Goal: Transaction & Acquisition: Purchase product/service

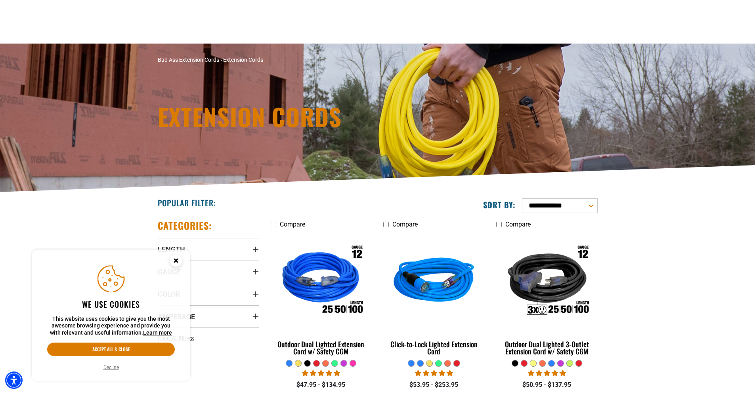
scroll to position [158, 0]
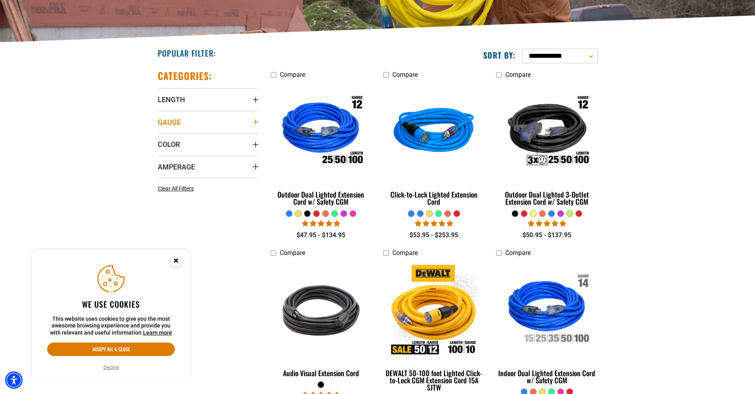
click at [256, 121] on icon "Gauge" at bounding box center [255, 122] width 6 height 6
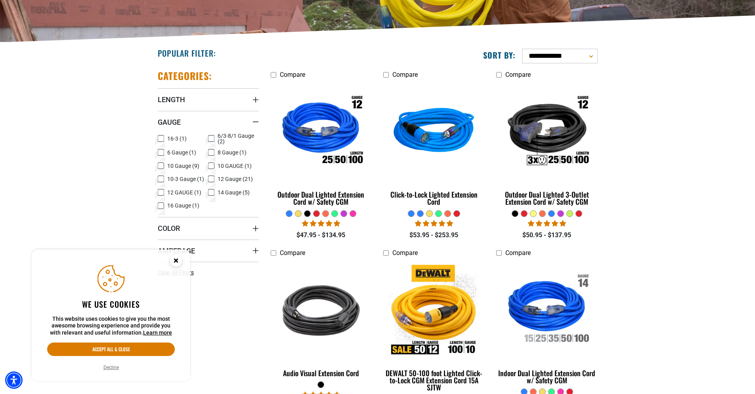
click at [162, 180] on icon at bounding box center [161, 179] width 6 height 10
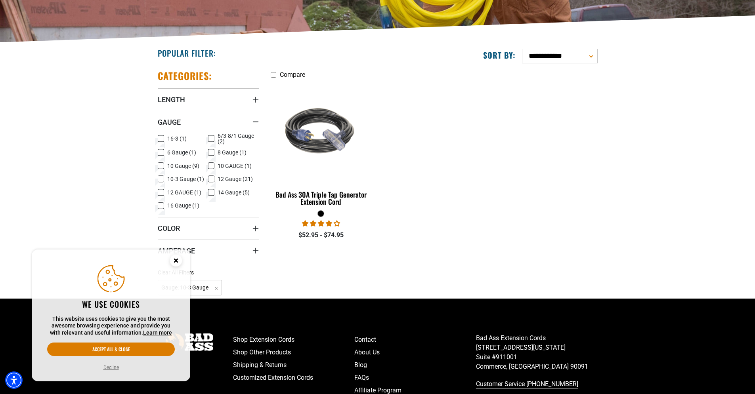
scroll to position [247, 0]
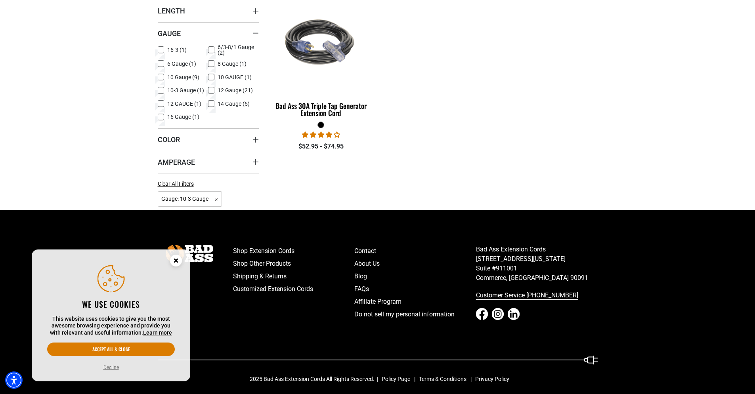
click at [259, 143] on div "Categories: Length Length 15 FT (1) 15 FT (1 product) 25 FT (1) 25 FT (1 produc…" at bounding box center [208, 92] width 113 height 235
click at [256, 140] on icon "Color" at bounding box center [255, 140] width 6 height 6
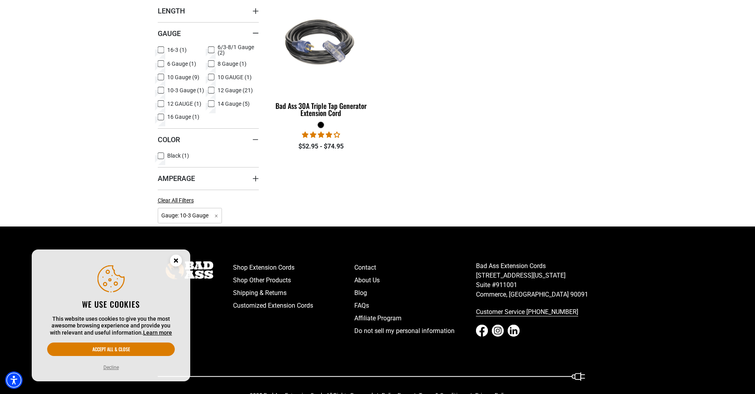
click at [162, 154] on icon at bounding box center [161, 156] width 6 height 10
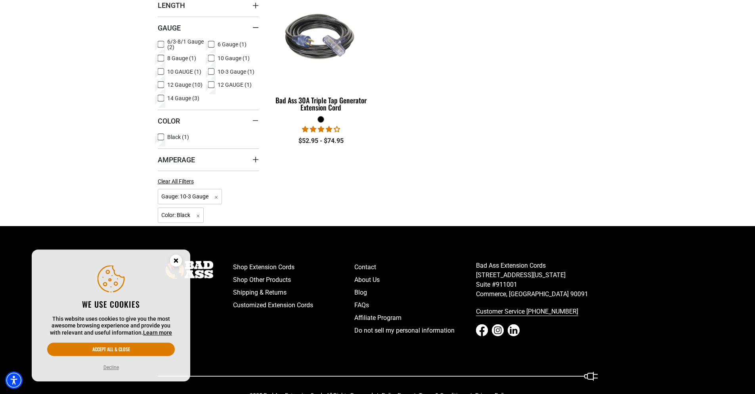
scroll to position [270, 0]
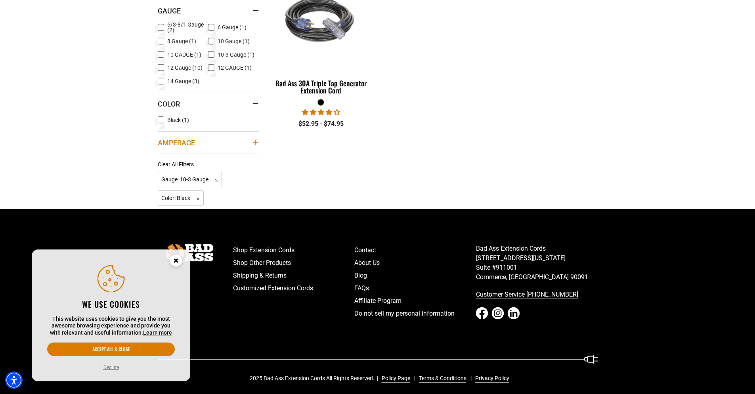
click at [257, 144] on icon "Amperage" at bounding box center [255, 143] width 6 height 6
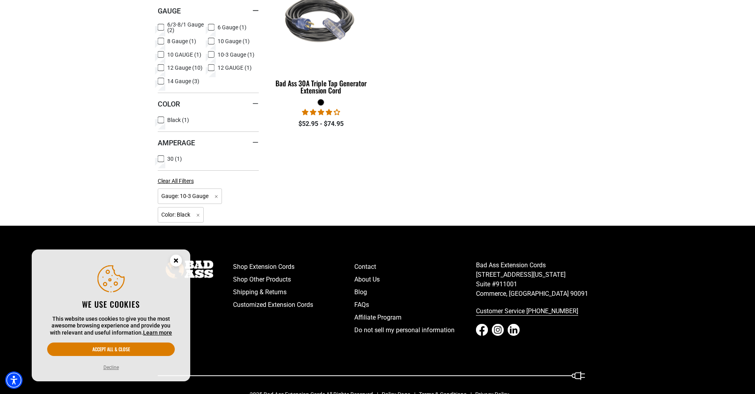
click at [159, 160] on icon at bounding box center [161, 159] width 6 height 10
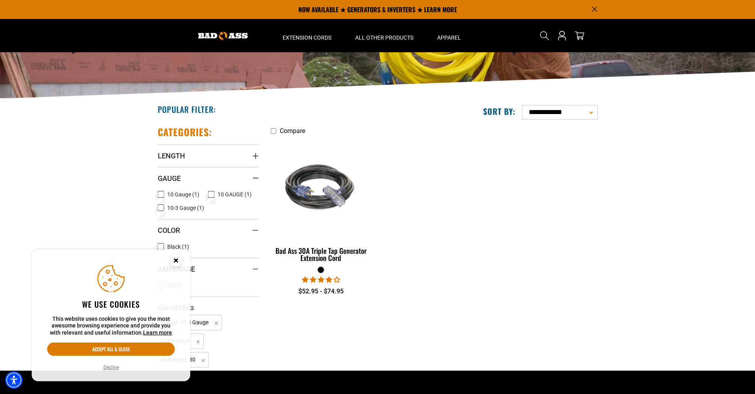
scroll to position [67, 0]
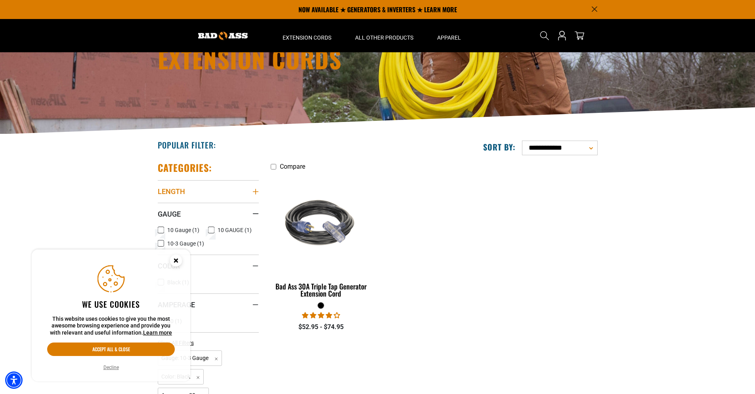
click at [250, 191] on summary "Length" at bounding box center [208, 191] width 101 height 22
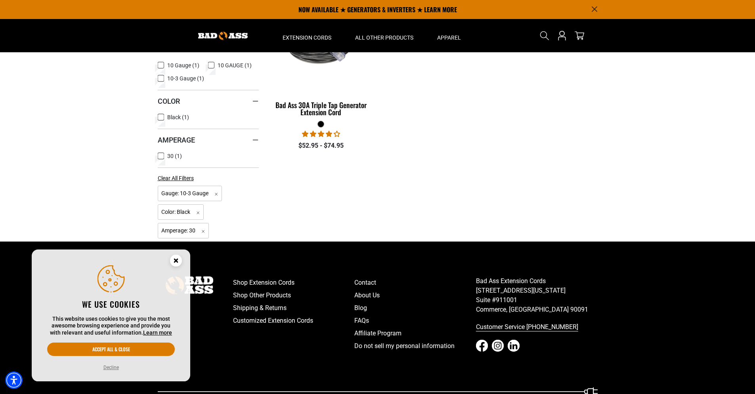
scroll to position [216, 0]
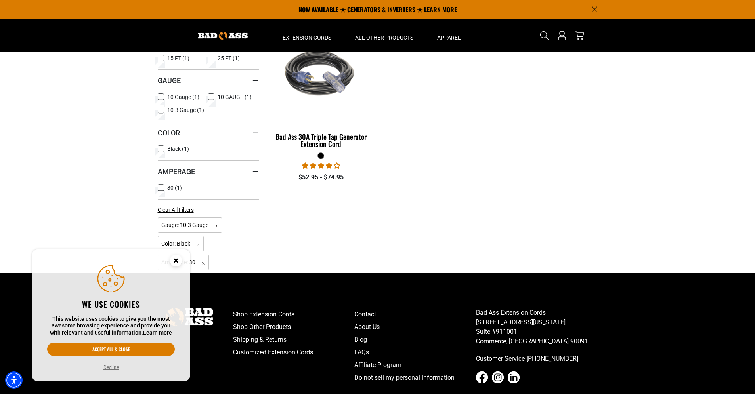
scroll to position [270, 0]
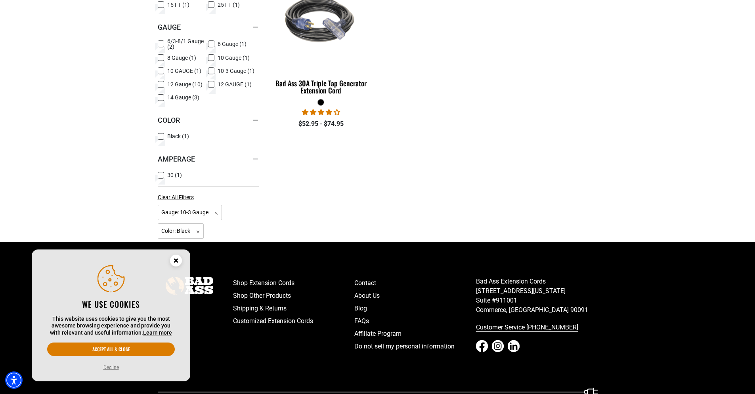
scroll to position [247, 0]
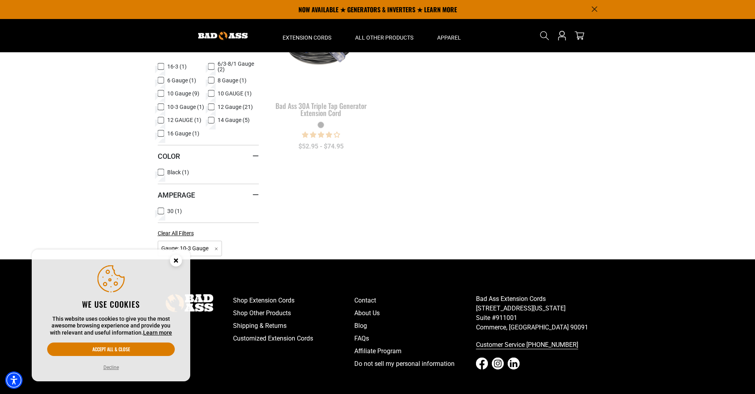
scroll to position [158, 0]
